Goal: Transaction & Acquisition: Book appointment/travel/reservation

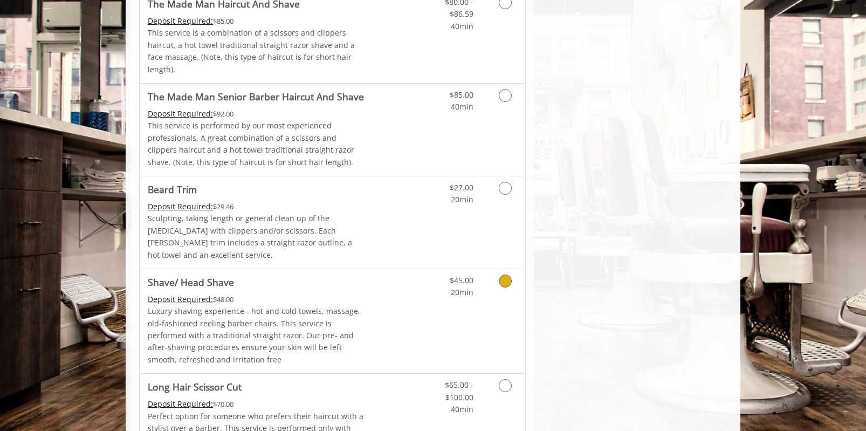
scroll to position [1069, 0]
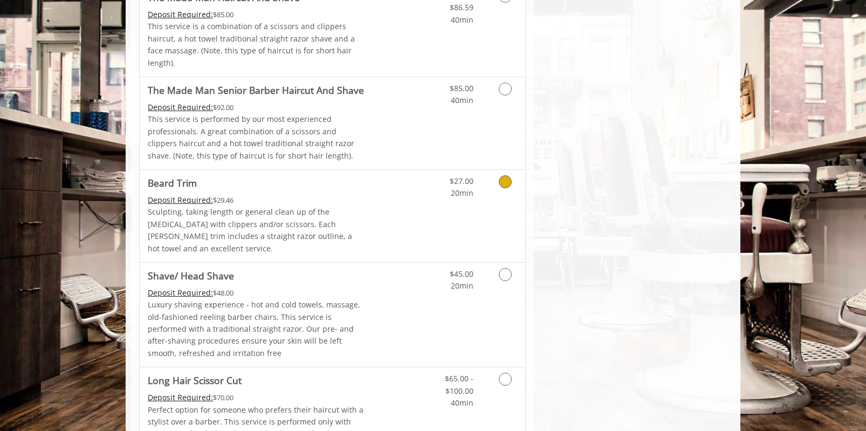
click at [510, 170] on link "Grooming services" at bounding box center [504, 185] width 28 height 30
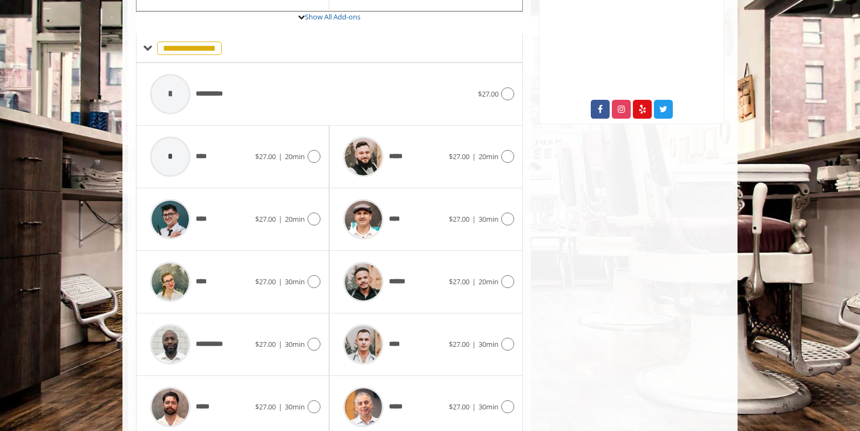
scroll to position [420, 0]
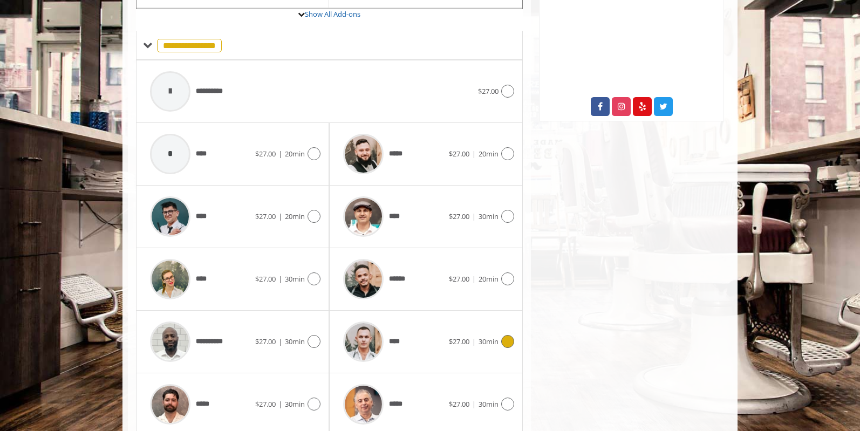
click at [508, 335] on icon at bounding box center [507, 341] width 13 height 13
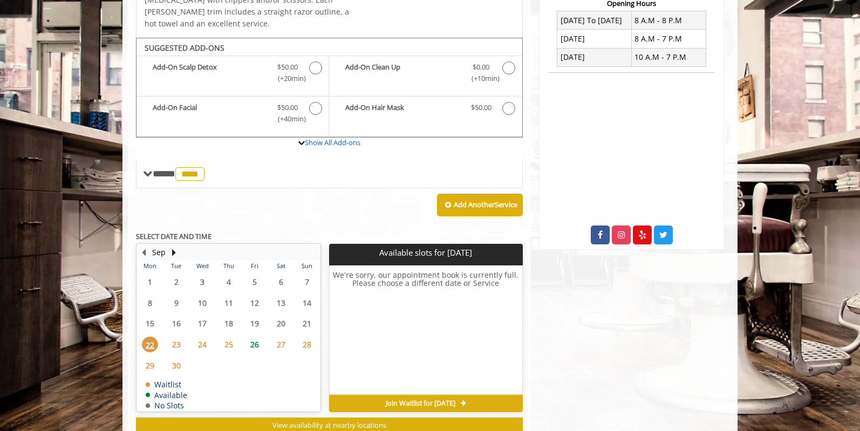
scroll to position [313, 0]
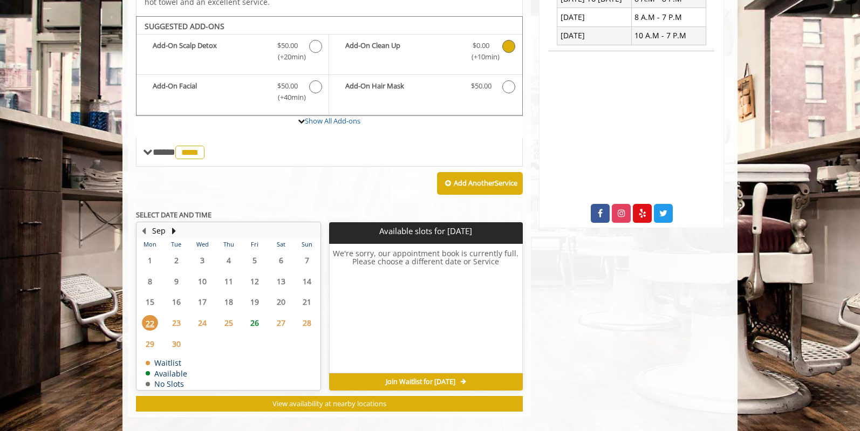
click at [514, 40] on span "Beard Trim Add-onS" at bounding box center [509, 51] width 14 height 23
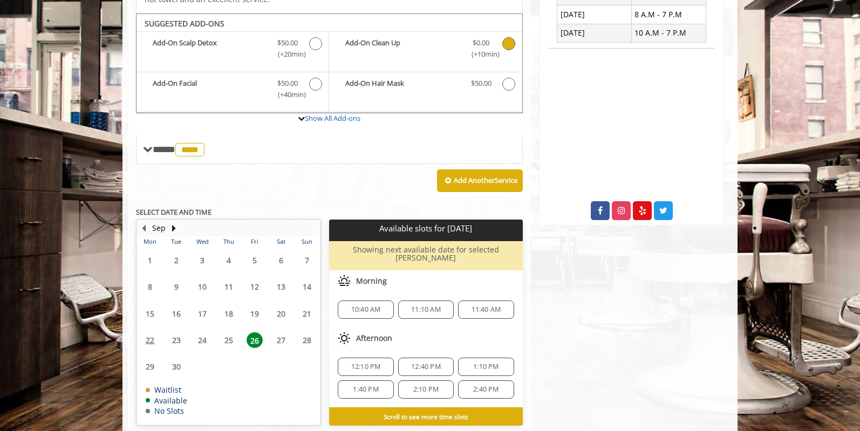
scroll to position [318, 0]
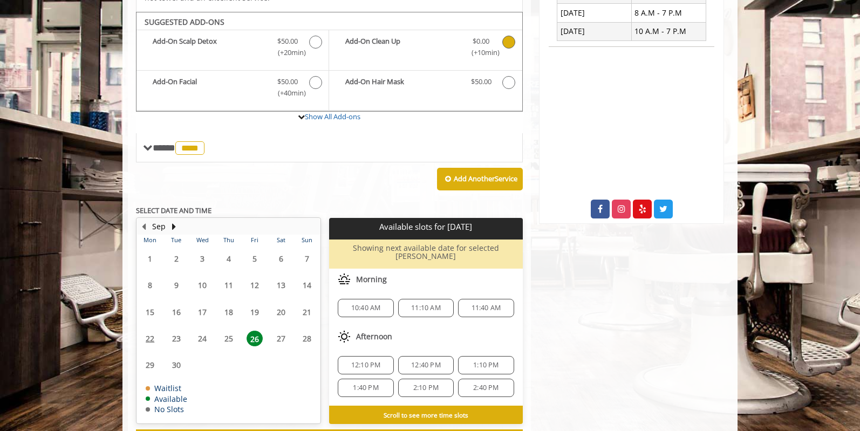
click at [252, 331] on span "26" at bounding box center [254, 339] width 16 height 16
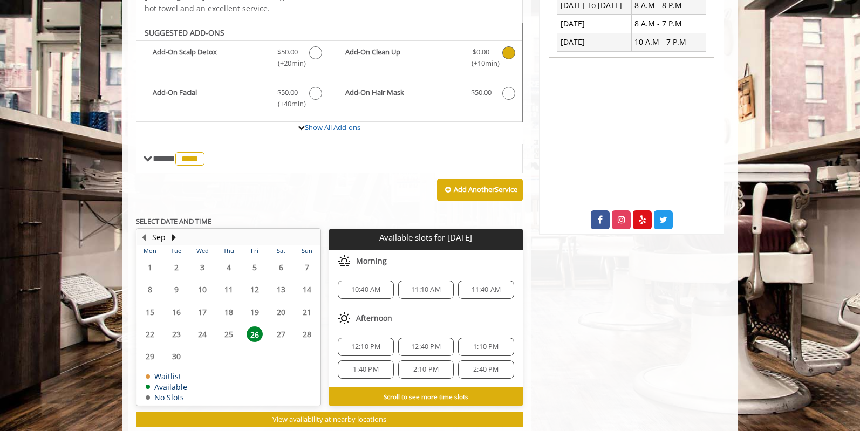
scroll to position [323, 0]
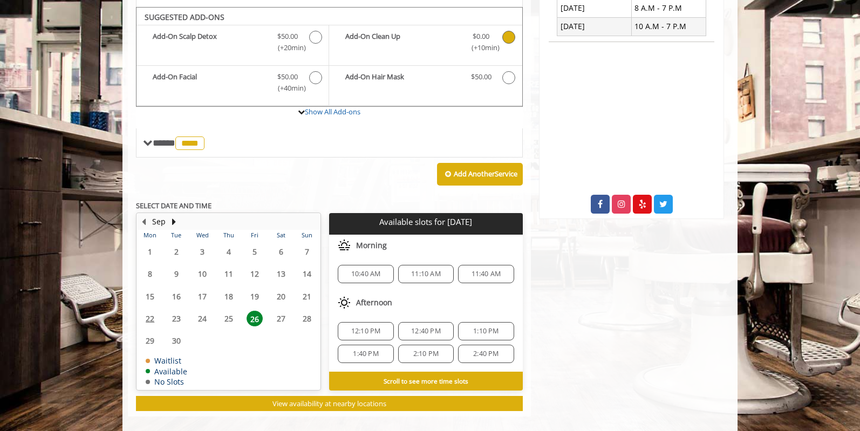
click at [366, 350] on span "1:40 PM" at bounding box center [365, 354] width 25 height 9
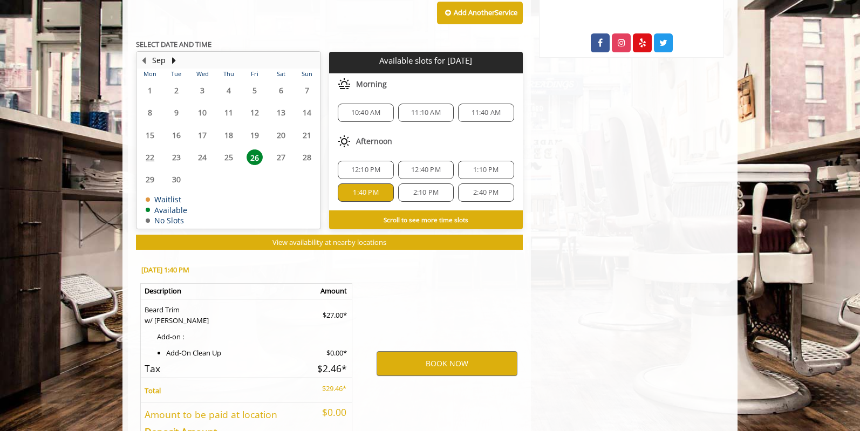
scroll to position [550, 0]
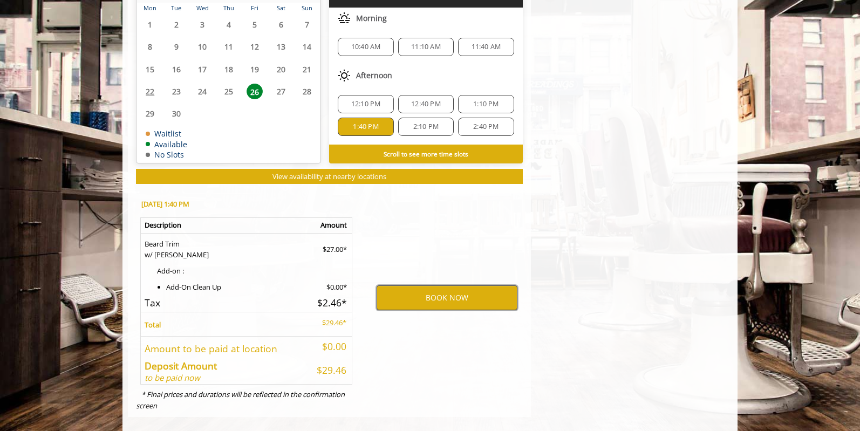
click at [446, 285] on button "BOOK NOW" at bounding box center [446, 297] width 141 height 25
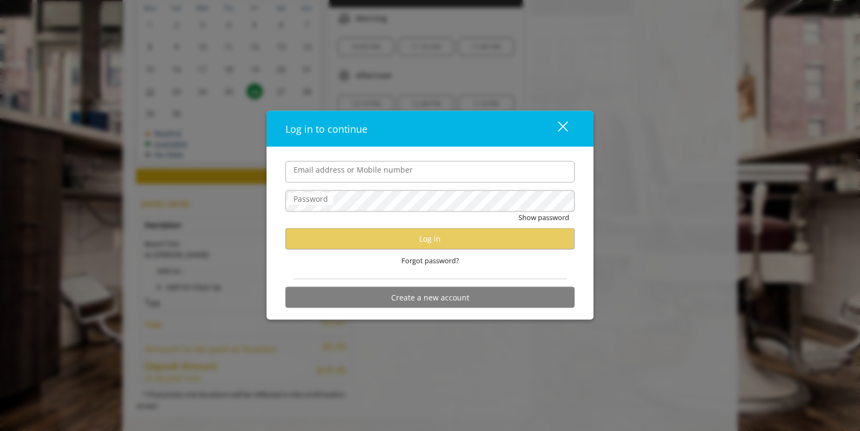
type input "**********"
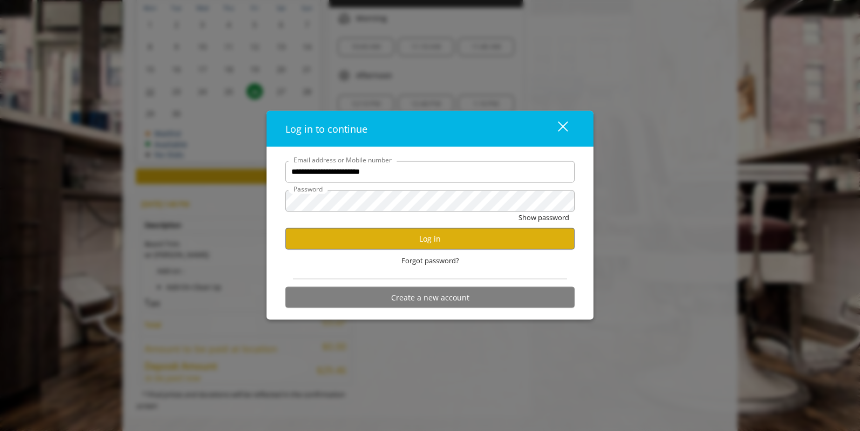
scroll to position [0, 0]
click at [417, 245] on button "Log in" at bounding box center [429, 238] width 289 height 21
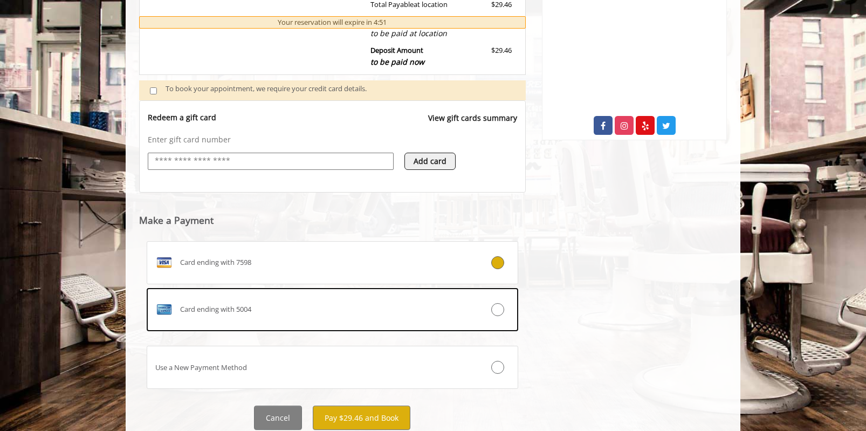
scroll to position [438, 0]
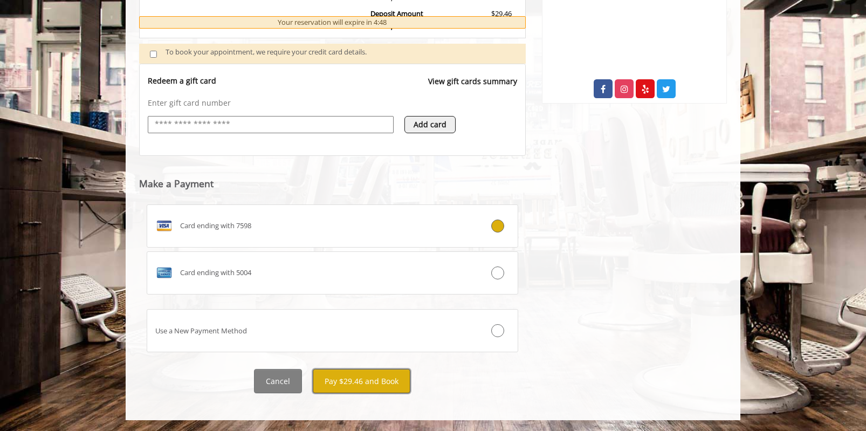
click at [364, 378] on button "Pay $29.46 and Book" at bounding box center [362, 381] width 98 height 24
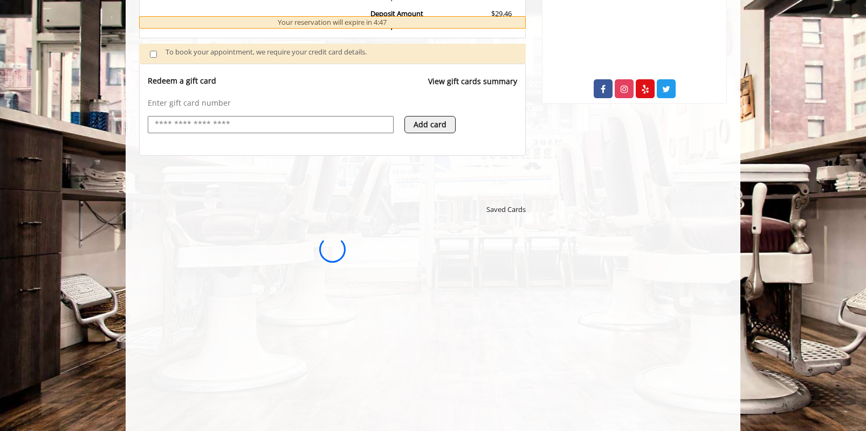
scroll to position [0, 0]
